Goal: Entertainment & Leisure: Consume media (video, audio)

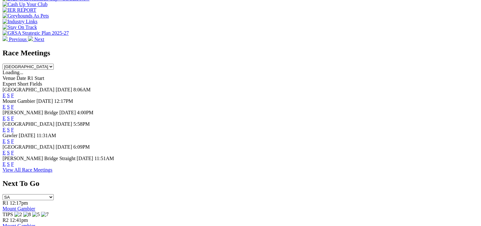
scroll to position [251, 0]
click at [14, 166] on link "F" at bounding box center [12, 163] width 3 height 5
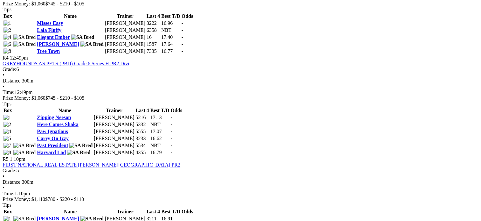
scroll to position [552, 0]
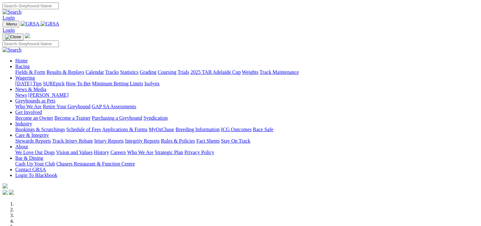
scroll to position [252, 0]
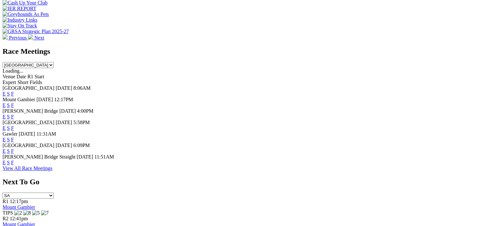
click at [14, 149] on link "F" at bounding box center [12, 150] width 3 height 5
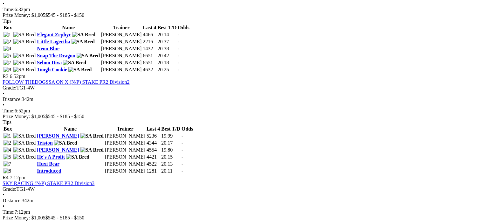
scroll to position [392, 0]
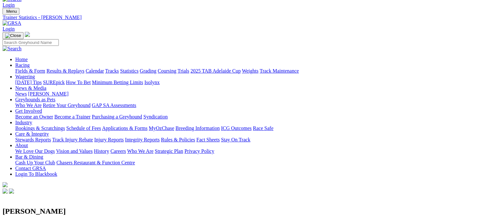
scroll to position [13, 0]
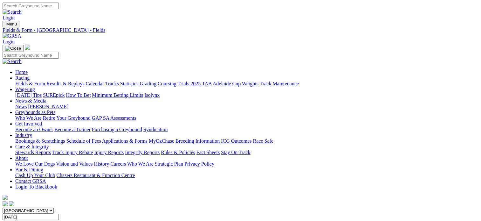
click at [81, 81] on link "Results & Replays" at bounding box center [65, 83] width 38 height 5
click at [28, 220] on span "SUMMARY" at bounding box center [16, 222] width 26 height 5
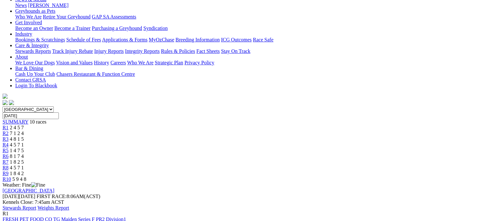
scroll to position [113, 0]
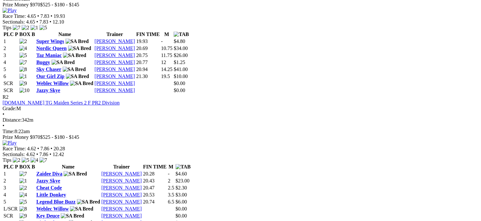
scroll to position [326, 0]
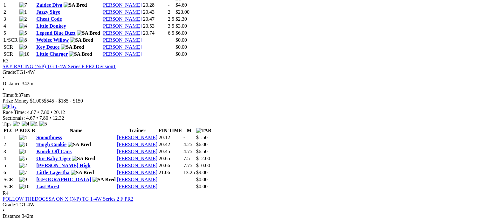
scroll to position [519, 0]
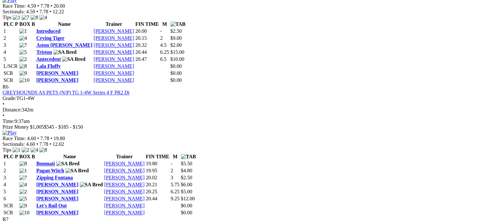
scroll to position [888, 0]
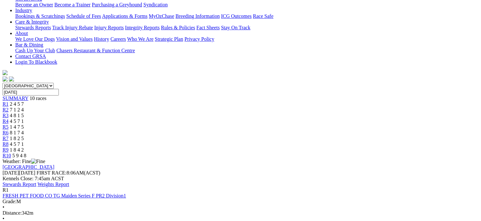
scroll to position [0, 0]
